Goal: Check status

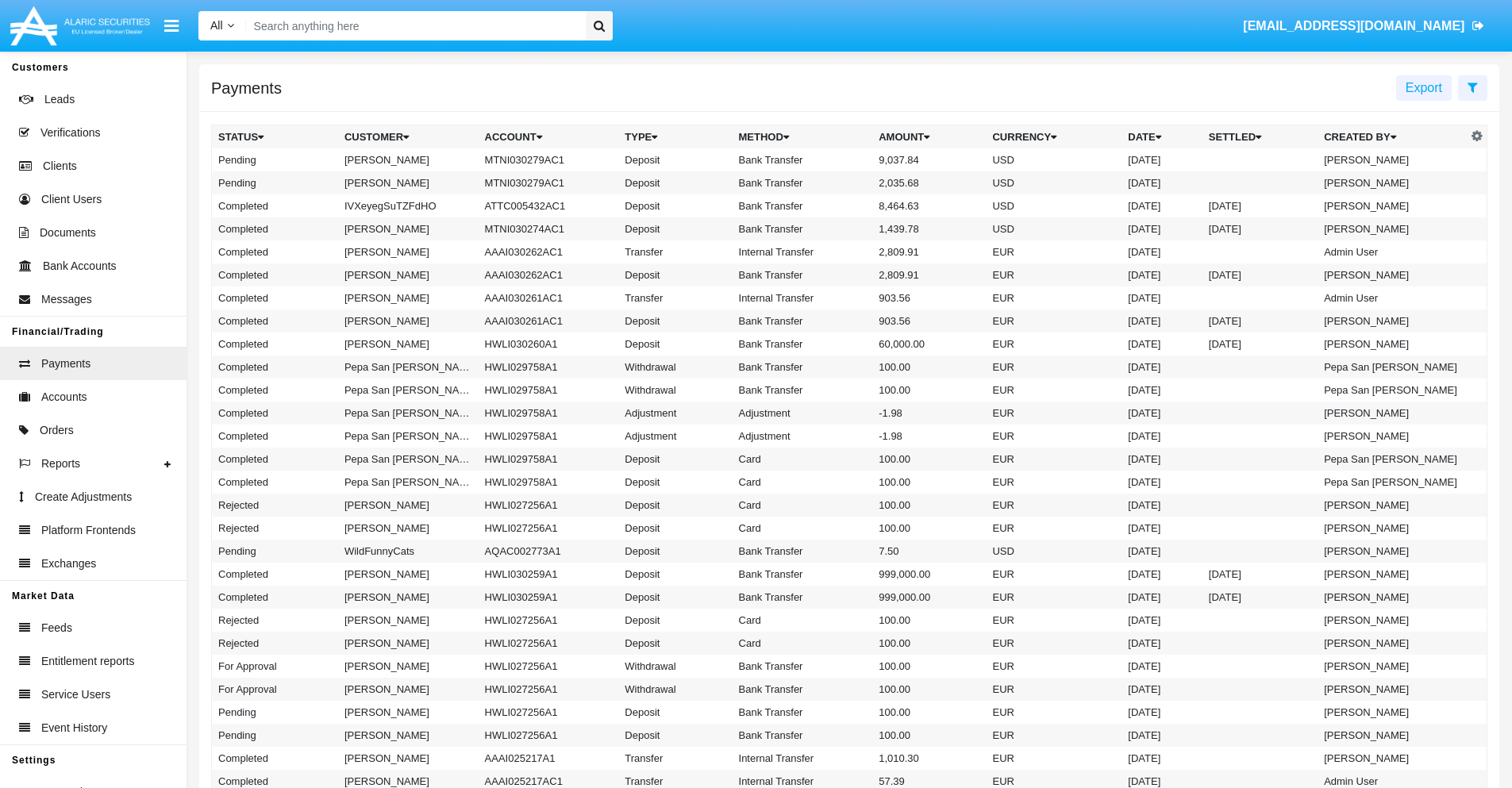
click at [1473, 86] on icon at bounding box center [1473, 87] width 10 height 13
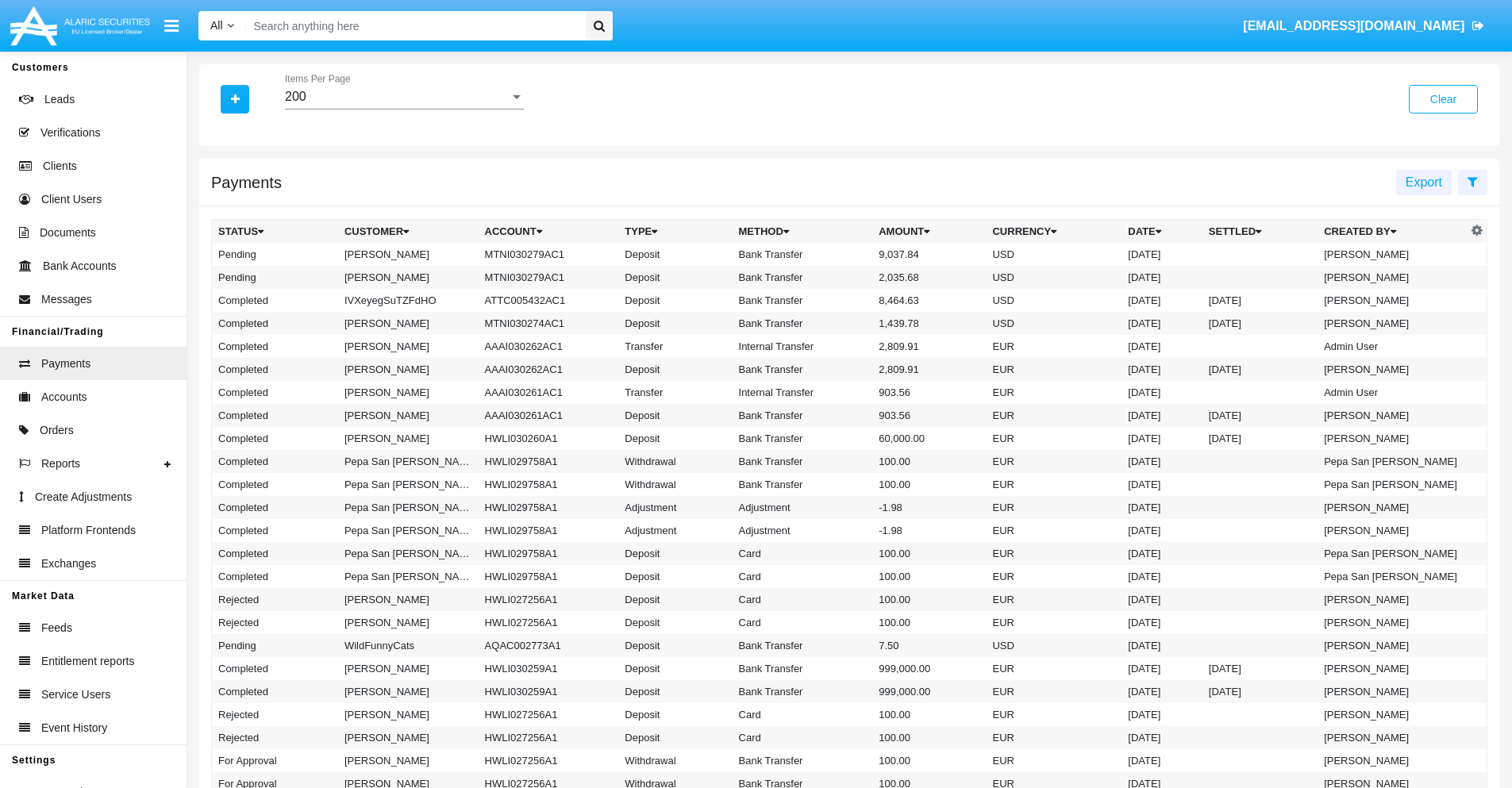
click at [404, 97] on div "200" at bounding box center [397, 97] width 225 height 15
click at [404, 109] on span "10" at bounding box center [405, 108] width 239 height 38
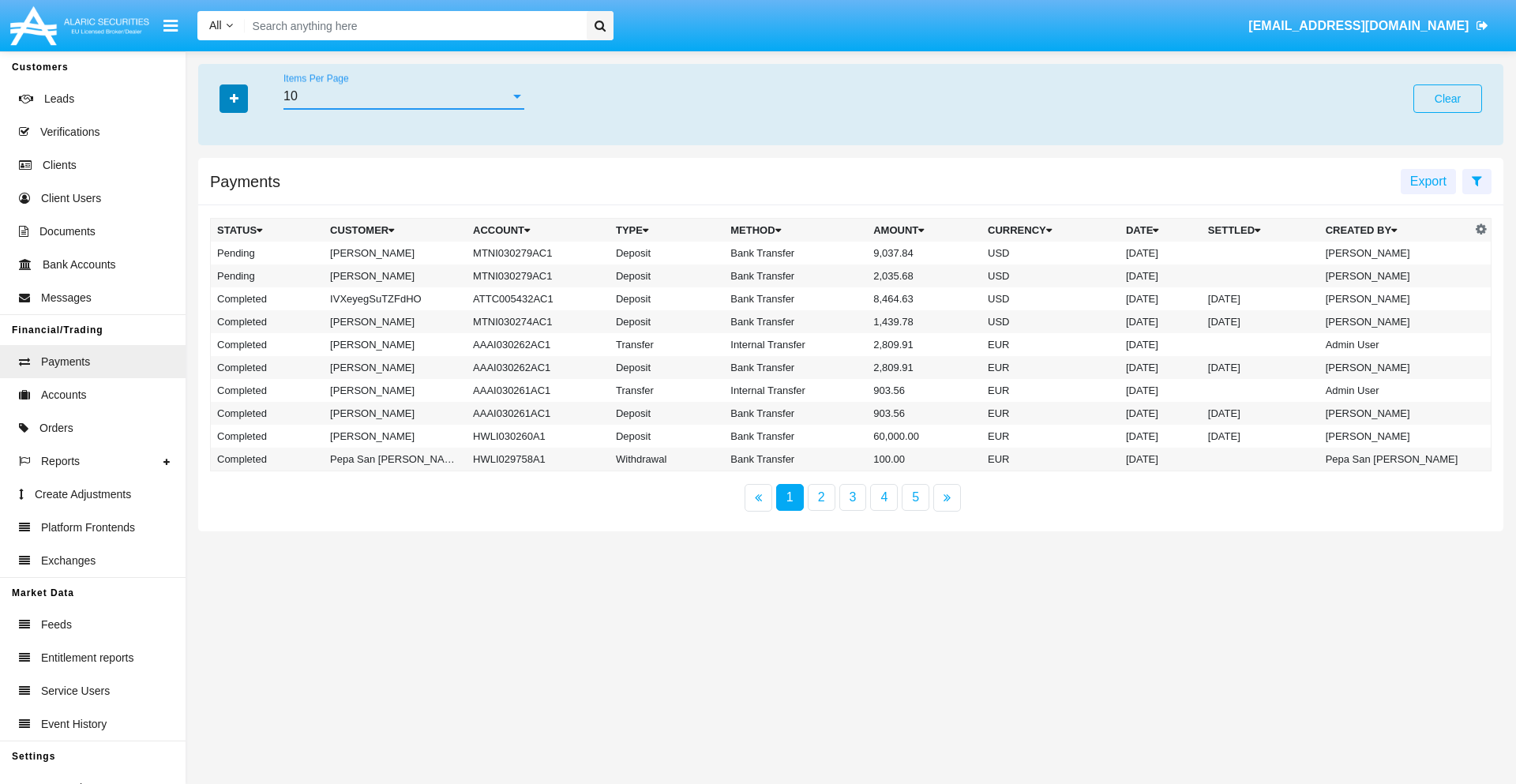
click at [233, 98] on icon "button" at bounding box center [234, 99] width 9 height 11
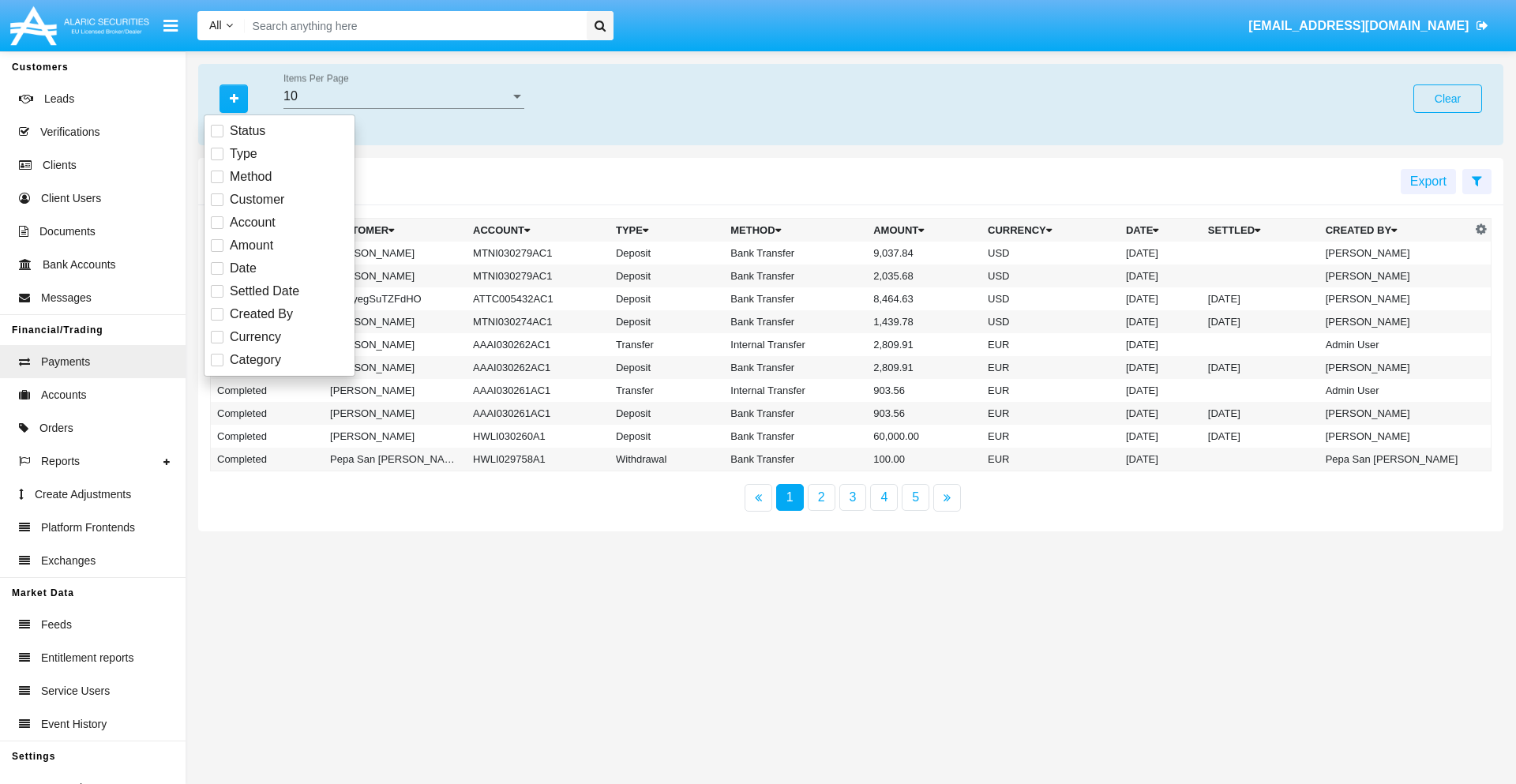
click at [247, 131] on span "Status" at bounding box center [248, 131] width 35 height 19
click at [217, 137] on input "Status" at bounding box center [216, 137] width 1 height 1
checkbox input "true"
click at [233, 98] on icon "button" at bounding box center [234, 99] width 9 height 11
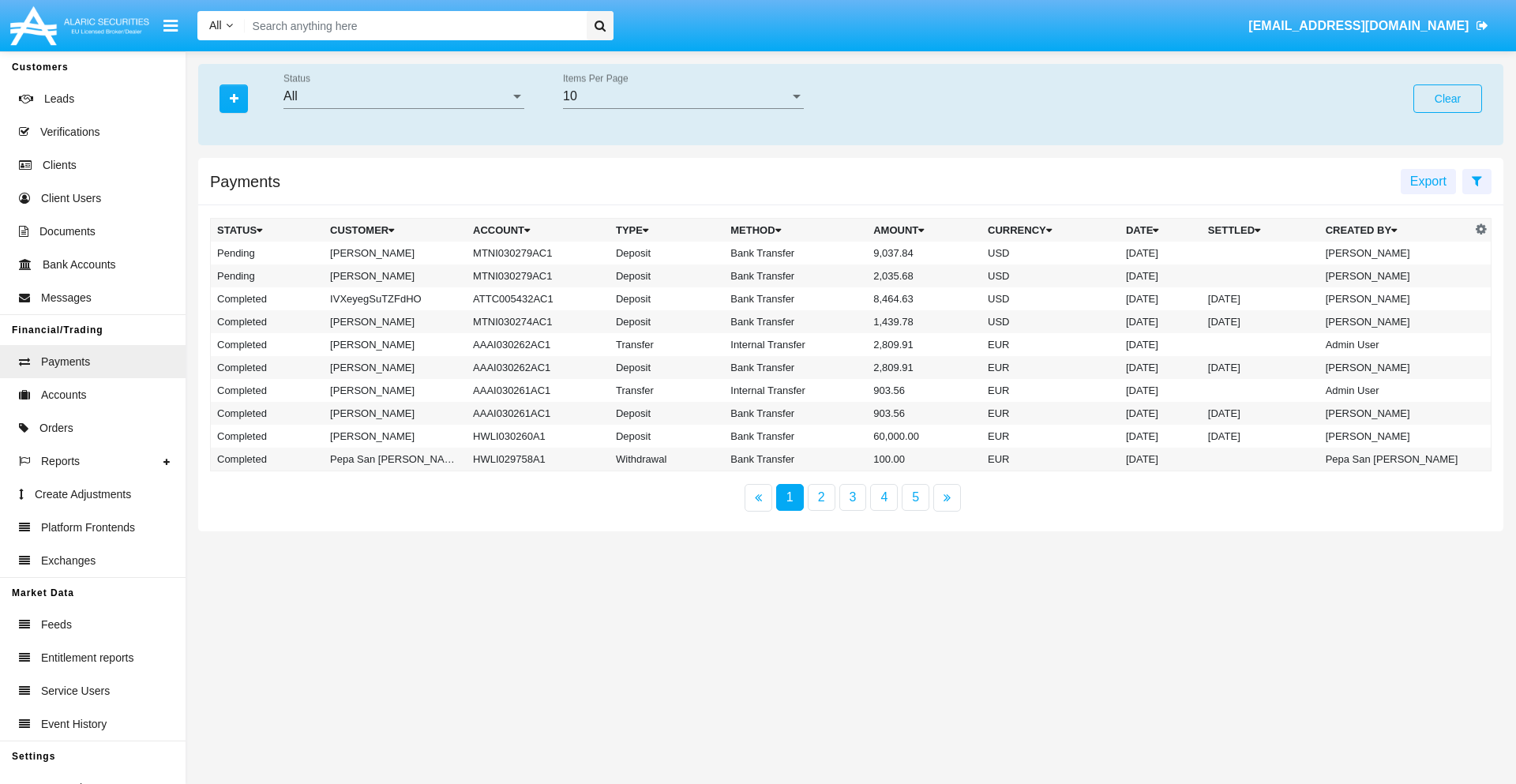
click at [403, 96] on div "All" at bounding box center [397, 96] width 227 height 14
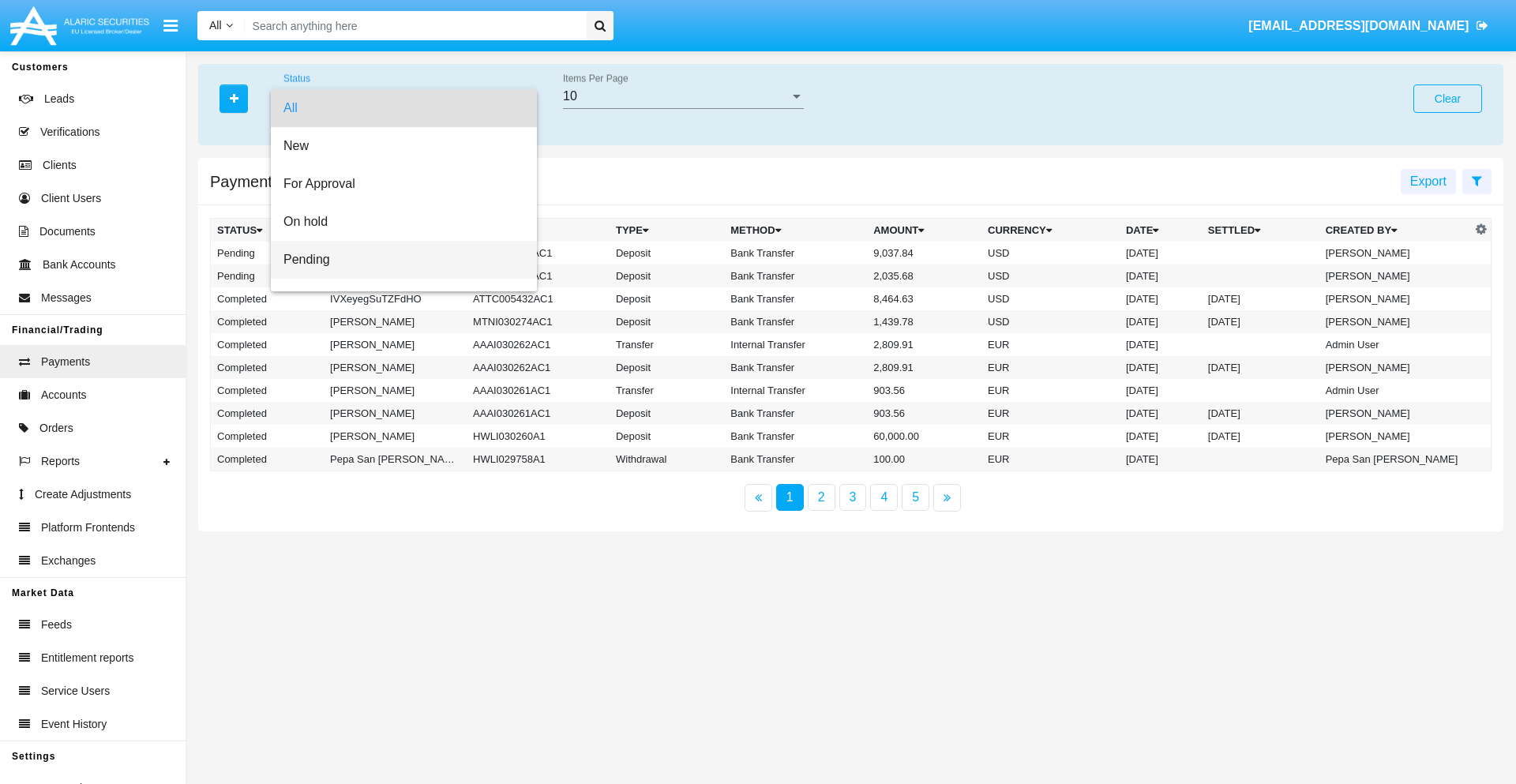
click at [397, 260] on span "Pending" at bounding box center [404, 259] width 241 height 38
